Goal: Information Seeking & Learning: Learn about a topic

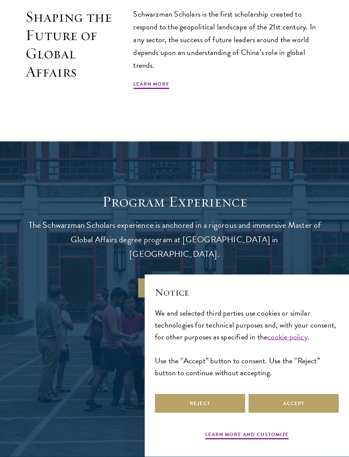
scroll to position [596, 0]
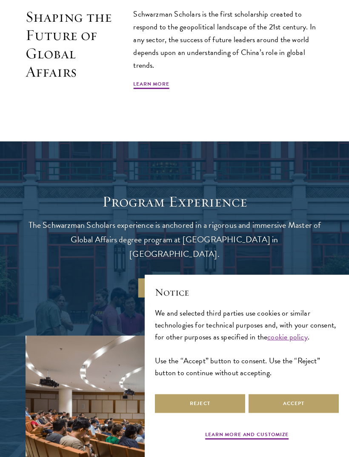
click at [160, 84] on link "Learn More" at bounding box center [151, 85] width 36 height 10
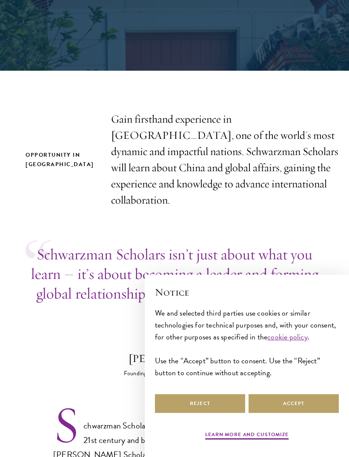
scroll to position [196, 0]
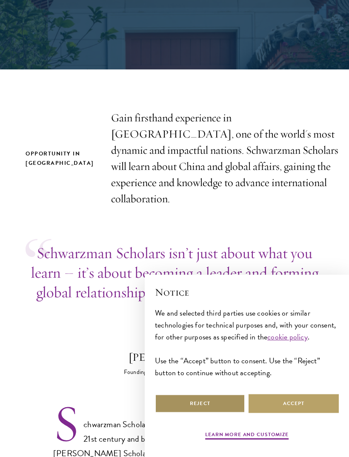
click at [204, 413] on button "Reject" at bounding box center [200, 403] width 90 height 19
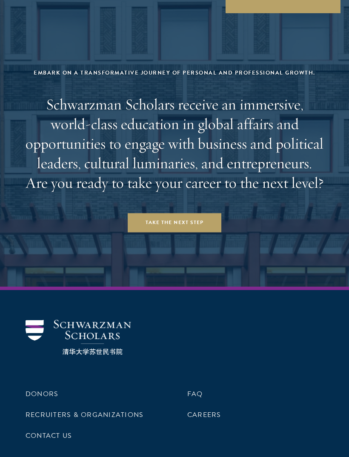
scroll to position [3523, 0]
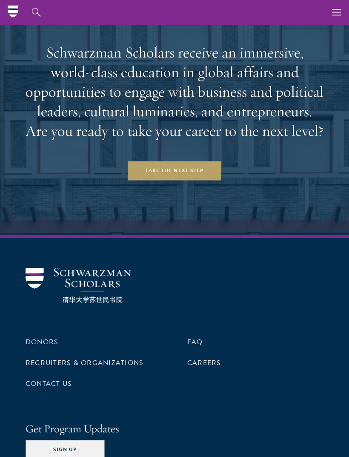
click at [200, 337] on link "FAQ" at bounding box center [195, 342] width 16 height 10
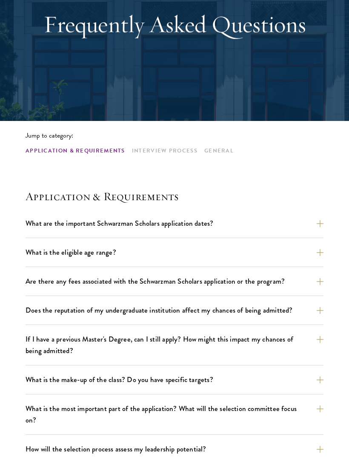
scroll to position [98, 0]
click at [321, 251] on button "What is the eligible age range?" at bounding box center [175, 252] width 298 height 15
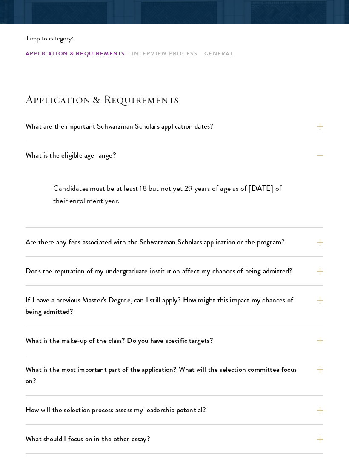
scroll to position [195, 0]
click at [319, 300] on button "If I have a previous Master's Degree, can I still apply? How might this impact …" at bounding box center [175, 305] width 298 height 26
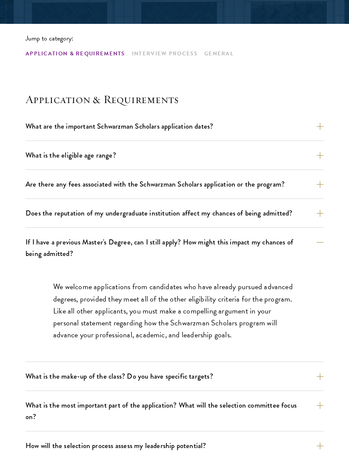
click at [317, 241] on button "If I have a previous Master's Degree, can I still apply? How might this impact …" at bounding box center [175, 247] width 298 height 26
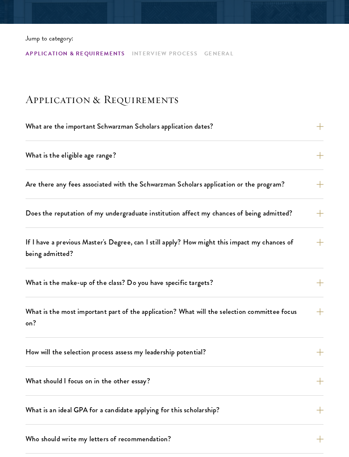
click at [321, 212] on button "Does the reputation of my undergraduate institution affect my chances of being …" at bounding box center [175, 213] width 298 height 15
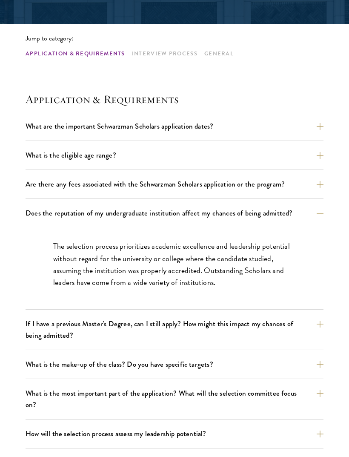
click at [323, 211] on button "Does the reputation of my undergraduate institution affect my chances of being …" at bounding box center [175, 213] width 298 height 15
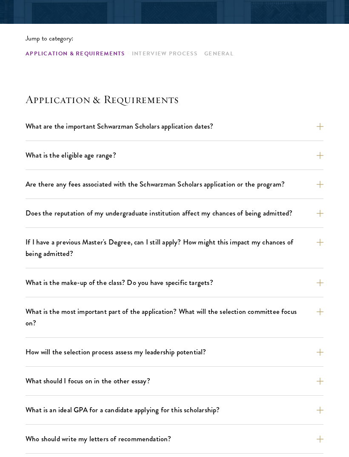
click at [321, 283] on button "What is the make-up of the class? Do you have specific targets?" at bounding box center [175, 282] width 298 height 15
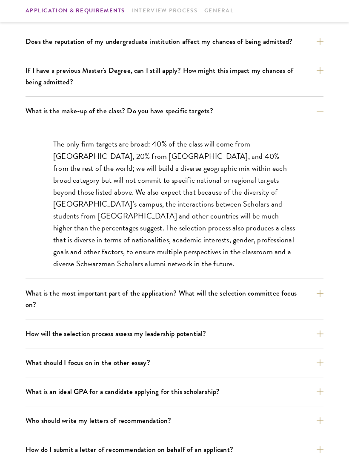
scroll to position [367, 0]
click at [319, 296] on button "What is the most important part of the application? What will the selection com…" at bounding box center [175, 299] width 298 height 26
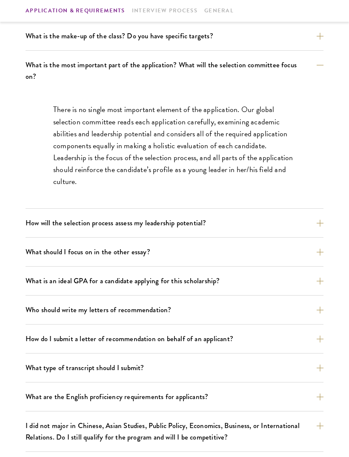
click at [323, 274] on button "What is an ideal GPA for a candidate applying for this scholarship?" at bounding box center [175, 281] width 298 height 15
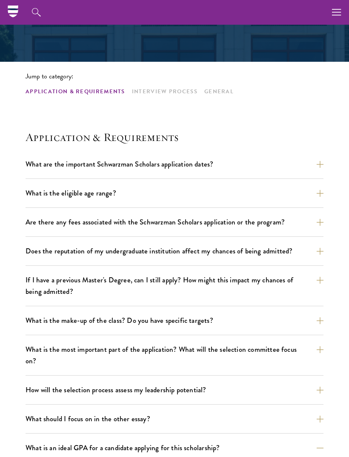
scroll to position [158, 0]
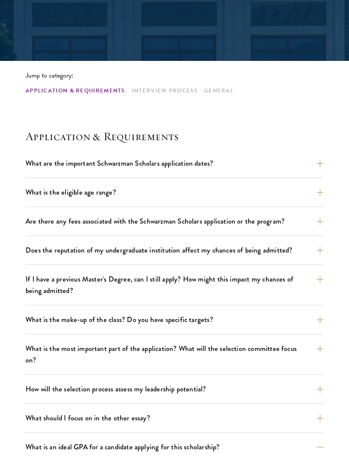
click at [318, 163] on button "What are the important Schwarzman Scholars application dates?" at bounding box center [175, 163] width 298 height 15
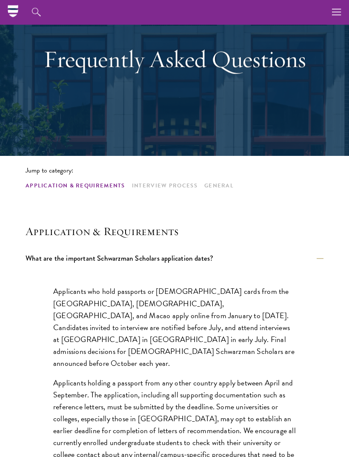
scroll to position [0, 0]
